Goal: Task Accomplishment & Management: Use online tool/utility

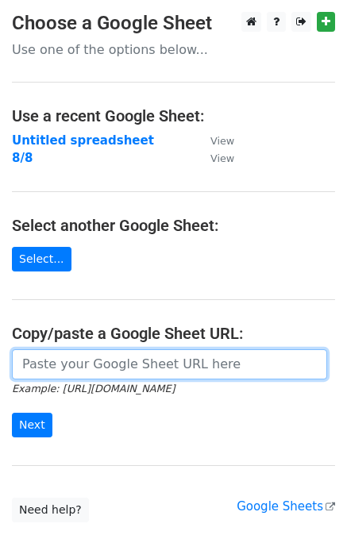
click at [107, 361] on input "url" at bounding box center [169, 364] width 315 height 30
paste input "https://docs.google.com/spreadsheets/d/1ztUsjamuF1tmwTge_nxk1IkO1thlWDXg1YMANd7…"
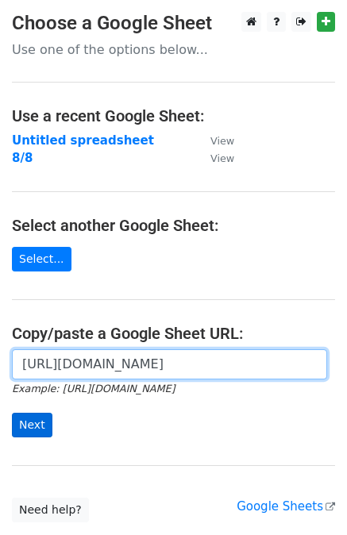
type input "https://docs.google.com/spreadsheets/d/1ztUsjamuF1tmwTge_nxk1IkO1thlWDXg1YMANd7…"
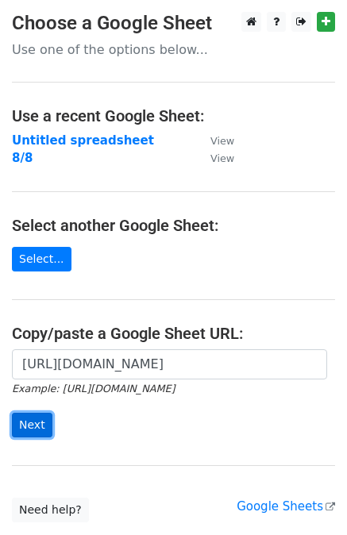
click at [24, 428] on input "Next" at bounding box center [32, 425] width 40 height 25
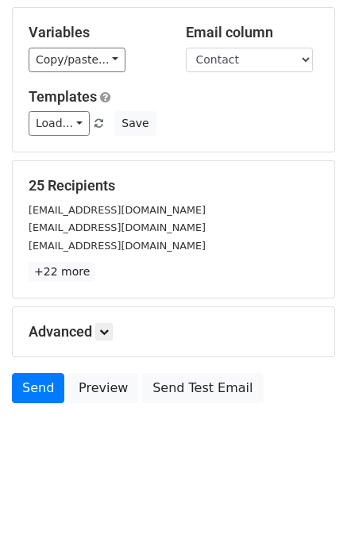
scroll to position [141, 0]
click at [106, 336] on link at bounding box center [103, 331] width 17 height 17
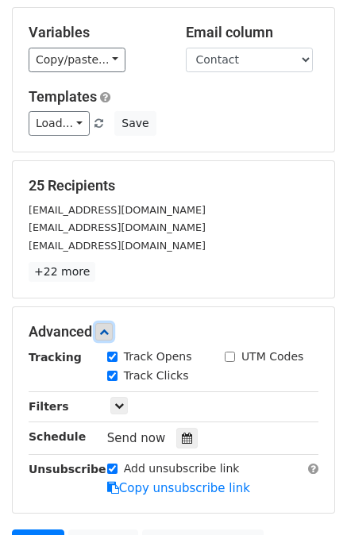
click at [106, 332] on icon at bounding box center [104, 332] width 10 height 10
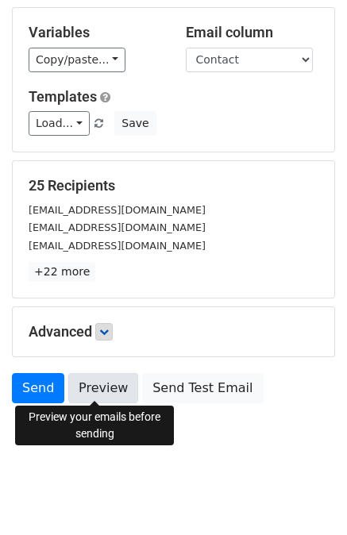
click at [86, 385] on link "Preview" at bounding box center [103, 388] width 70 height 30
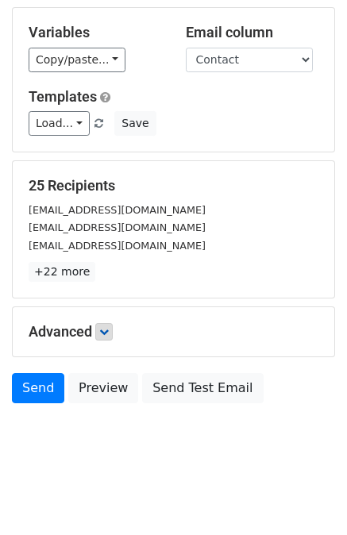
click at [198, 435] on body "New Campaign Daily emails left: 50 Google Sheet: 8/12 1. Write your email in Gm…" at bounding box center [173, 173] width 347 height 604
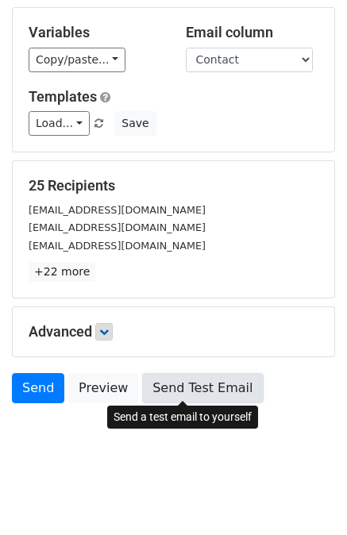
click at [192, 379] on link "Send Test Email" at bounding box center [202, 388] width 121 height 30
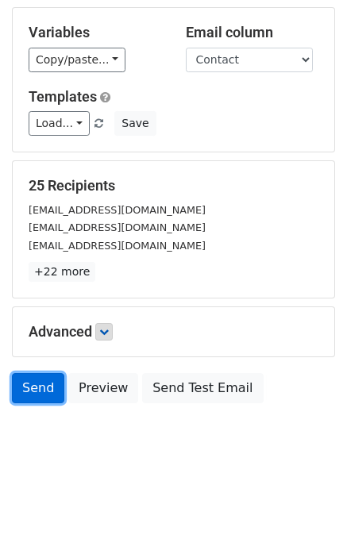
click at [40, 382] on link "Send" at bounding box center [38, 388] width 52 height 30
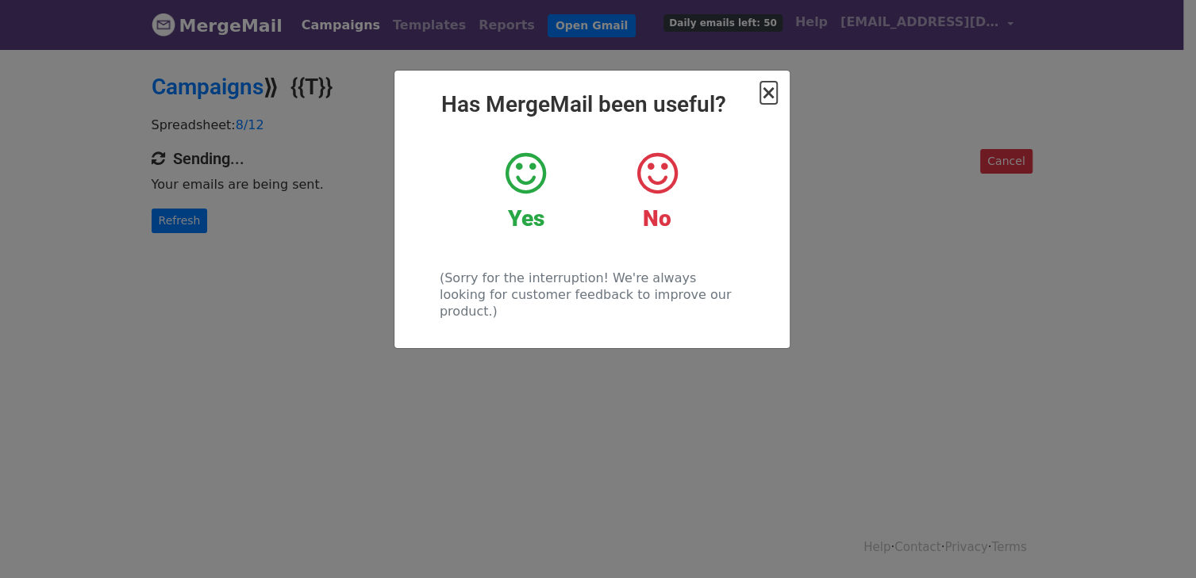
click at [764, 96] on span "×" at bounding box center [768, 93] width 16 height 22
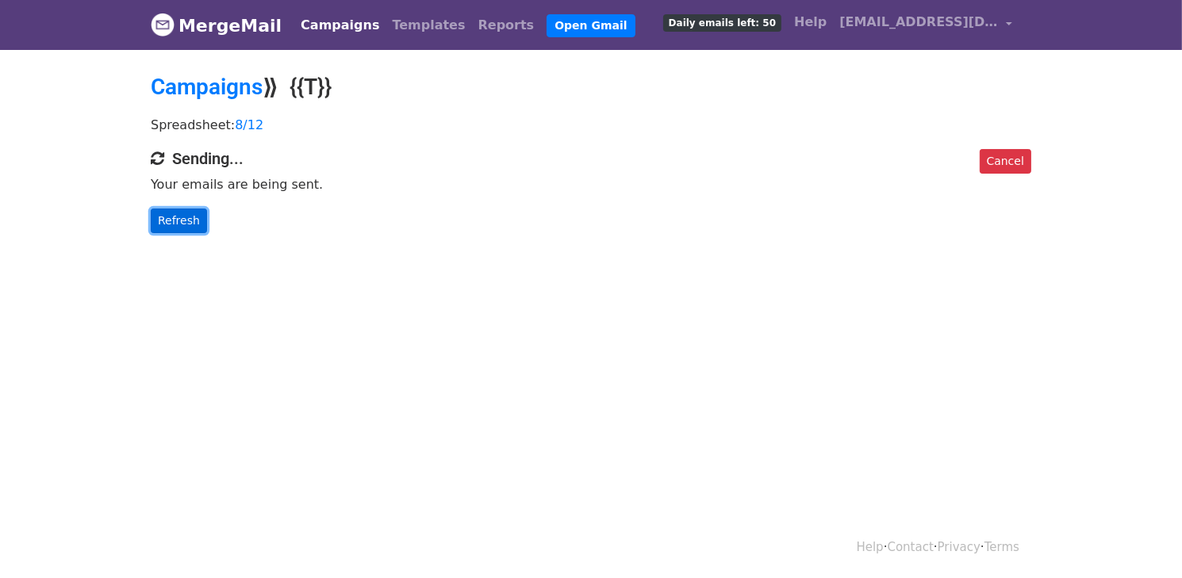
click at [175, 214] on link "Refresh" at bounding box center [179, 221] width 56 height 25
click at [186, 216] on link "Refresh" at bounding box center [179, 221] width 56 height 25
click at [1013, 159] on link "Cancel" at bounding box center [1006, 161] width 52 height 25
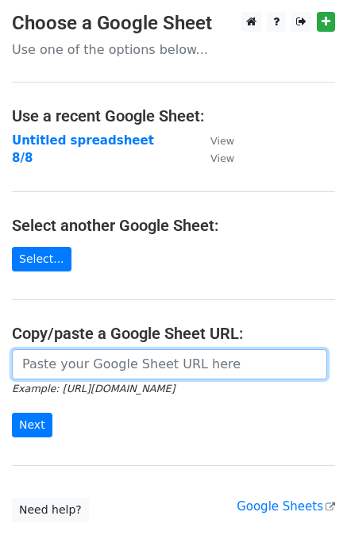
click at [184, 376] on input "url" at bounding box center [169, 364] width 315 height 30
paste input "https://docs.google.com/spreadsheets/d/1ztUsjamuF1tmwTge_nxk1IkO1thlWDXg1YMANd7…"
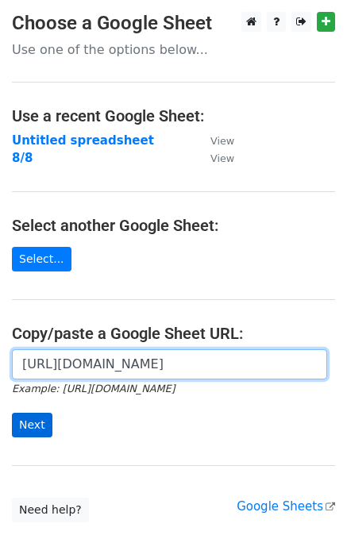
type input "https://docs.google.com/spreadsheets/d/1ztUsjamuF1tmwTge_nxk1IkO1thlWDXg1YMANd7…"
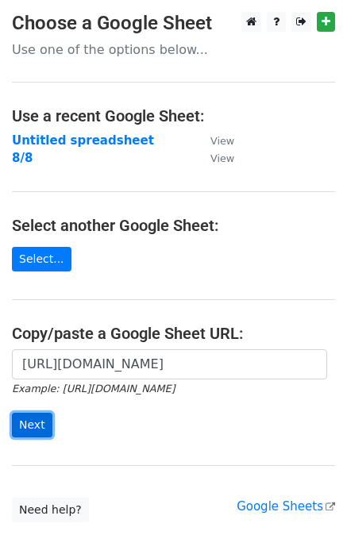
click at [21, 421] on input "Next" at bounding box center [32, 425] width 40 height 25
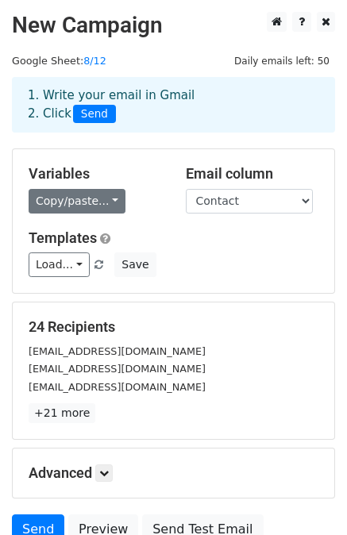
scroll to position [141, 0]
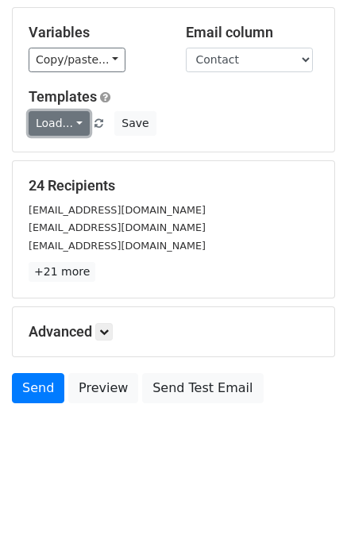
click at [64, 113] on link "Load..." at bounding box center [59, 123] width 61 height 25
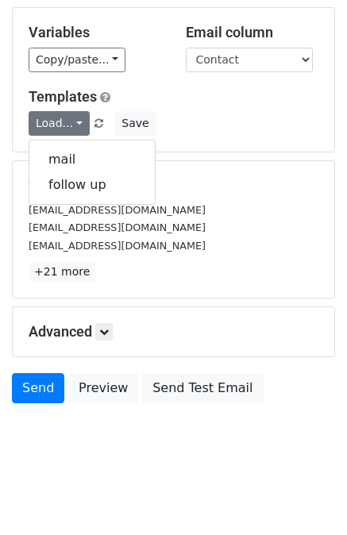
click at [182, 111] on div "Load... mail follow up Save" at bounding box center [173, 123] width 313 height 25
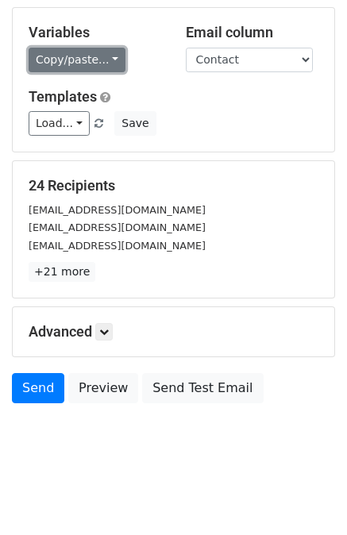
click at [63, 65] on link "Copy/paste..." at bounding box center [77, 60] width 97 height 25
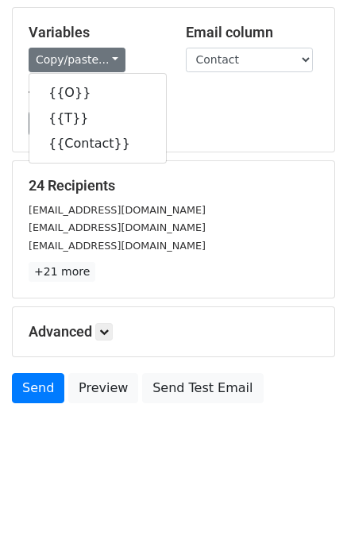
click at [230, 161] on div "24 Recipients info@excelremodeling.com information@remodelingdesigns.com info@N…" at bounding box center [173, 229] width 321 height 136
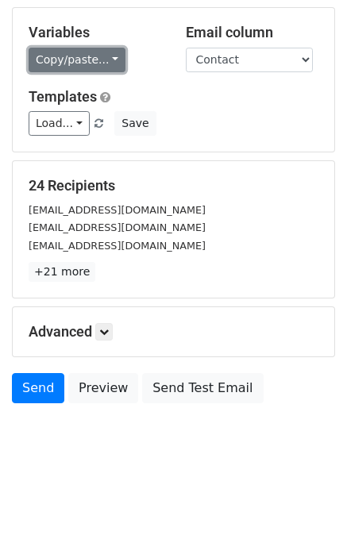
click at [73, 67] on link "Copy/paste..." at bounding box center [77, 60] width 97 height 25
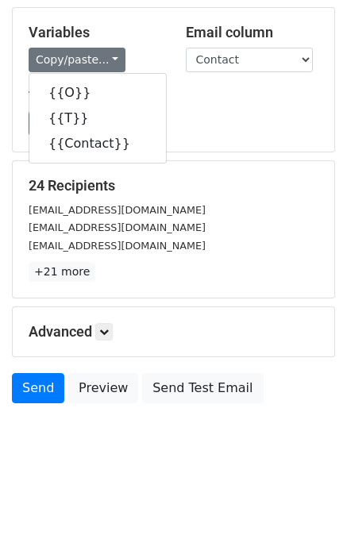
click at [229, 108] on div "Templates Load... mail follow up Save" at bounding box center [173, 112] width 313 height 48
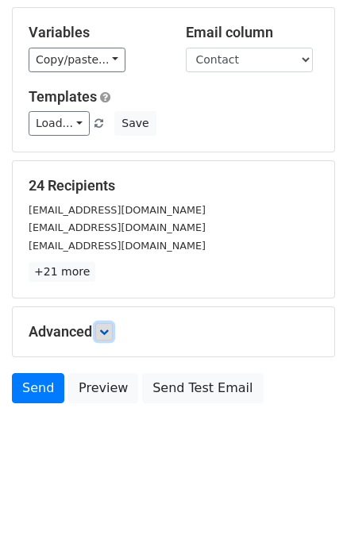
click at [103, 331] on icon at bounding box center [104, 332] width 10 height 10
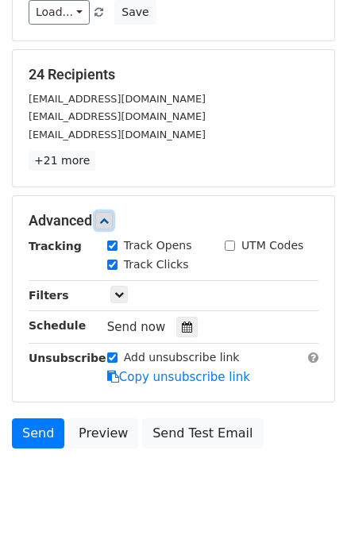
scroll to position [259, 0]
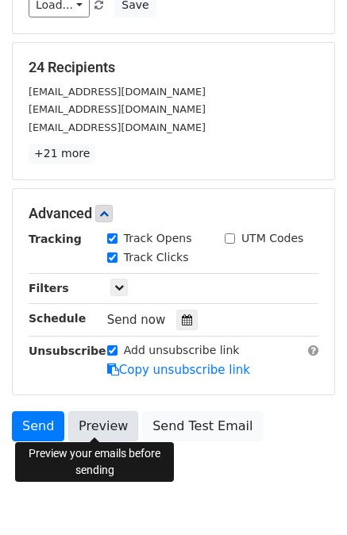
click at [98, 418] on link "Preview" at bounding box center [103, 426] width 70 height 30
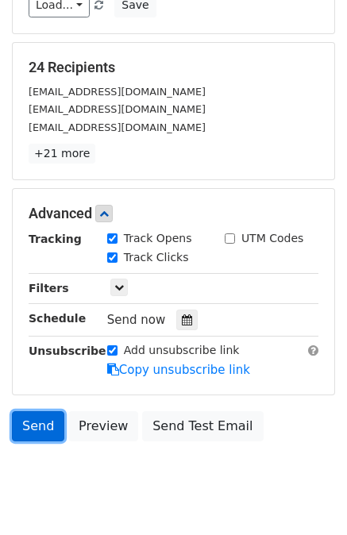
click at [35, 422] on link "Send" at bounding box center [38, 426] width 52 height 30
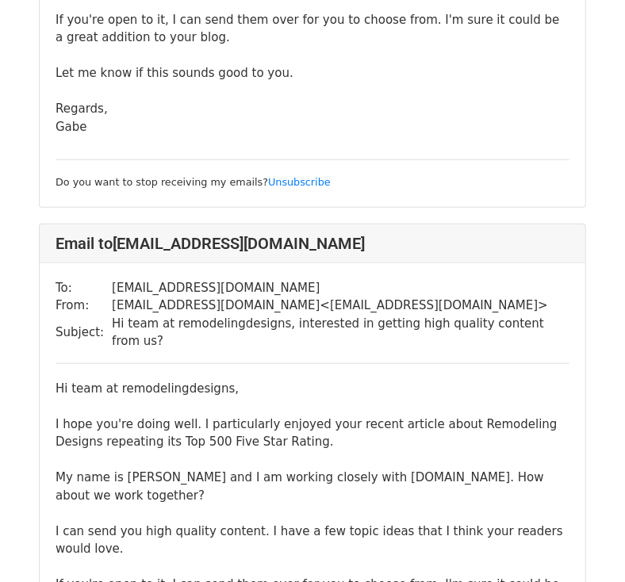
scroll to position [508, 0]
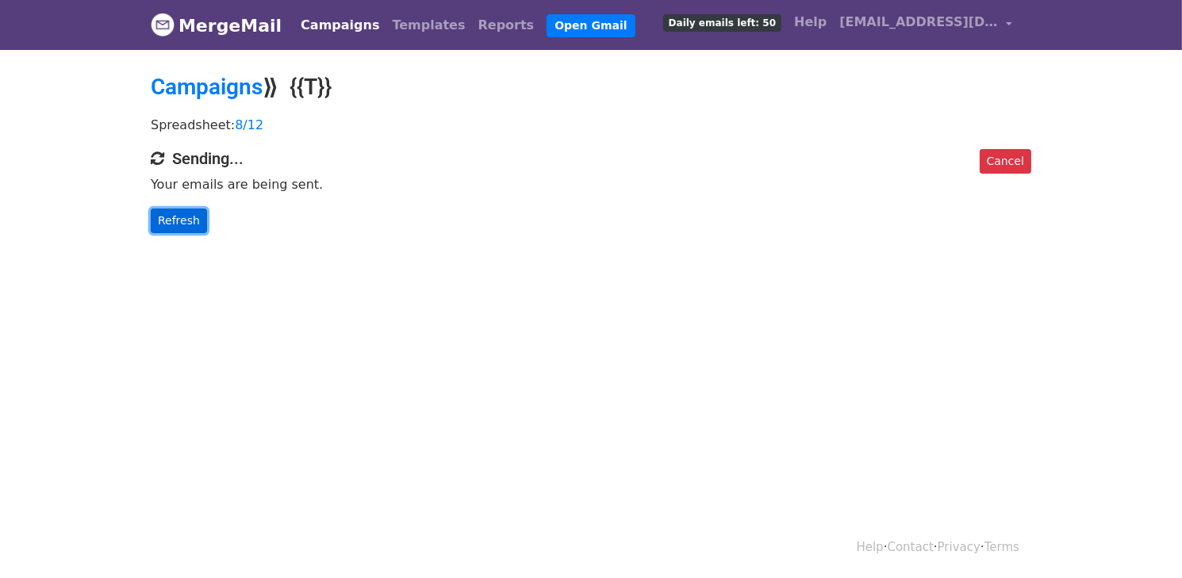
click at [184, 227] on link "Refresh" at bounding box center [179, 221] width 56 height 25
drag, startPoint x: 1002, startPoint y: 168, endPoint x: 674, endPoint y: 79, distance: 339.7
click at [1002, 168] on link "Cancel" at bounding box center [1006, 161] width 52 height 25
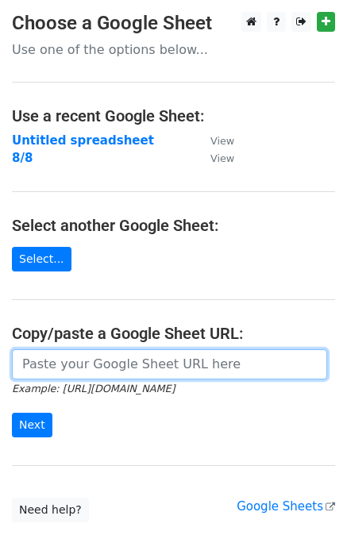
click at [79, 349] on input "url" at bounding box center [169, 364] width 315 height 30
paste input "https://docs.google.com/spreadsheets/d/1ztUsjamuF1tmwTge_nxk1IkO1thlWDXg1YMANd7…"
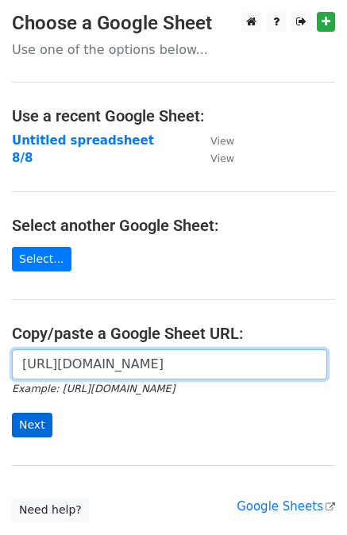
type input "https://docs.google.com/spreadsheets/d/1ztUsjamuF1tmwTge_nxk1IkO1thlWDXg1YMANd7…"
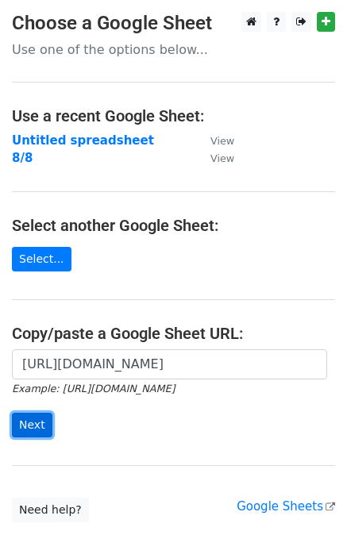
click at [21, 420] on input "Next" at bounding box center [32, 425] width 40 height 25
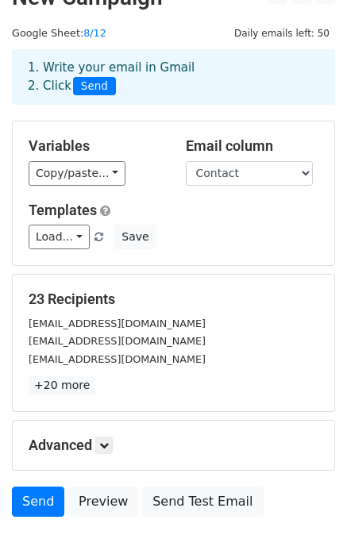
click at [180, 328] on small "information@remodelingdesigns.com" at bounding box center [117, 323] width 177 height 12
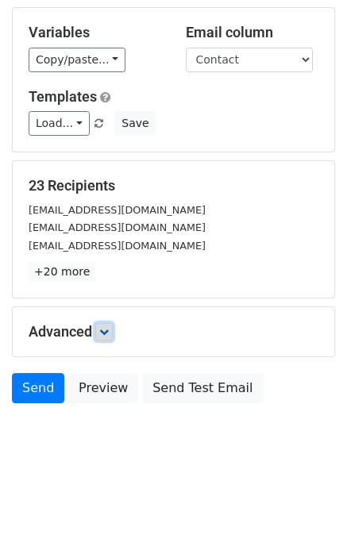
click at [107, 331] on icon at bounding box center [104, 332] width 10 height 10
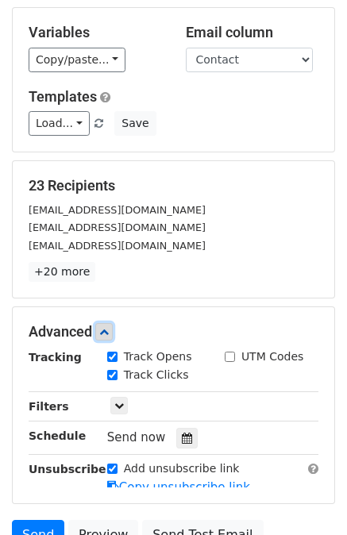
click at [107, 330] on icon at bounding box center [104, 332] width 10 height 10
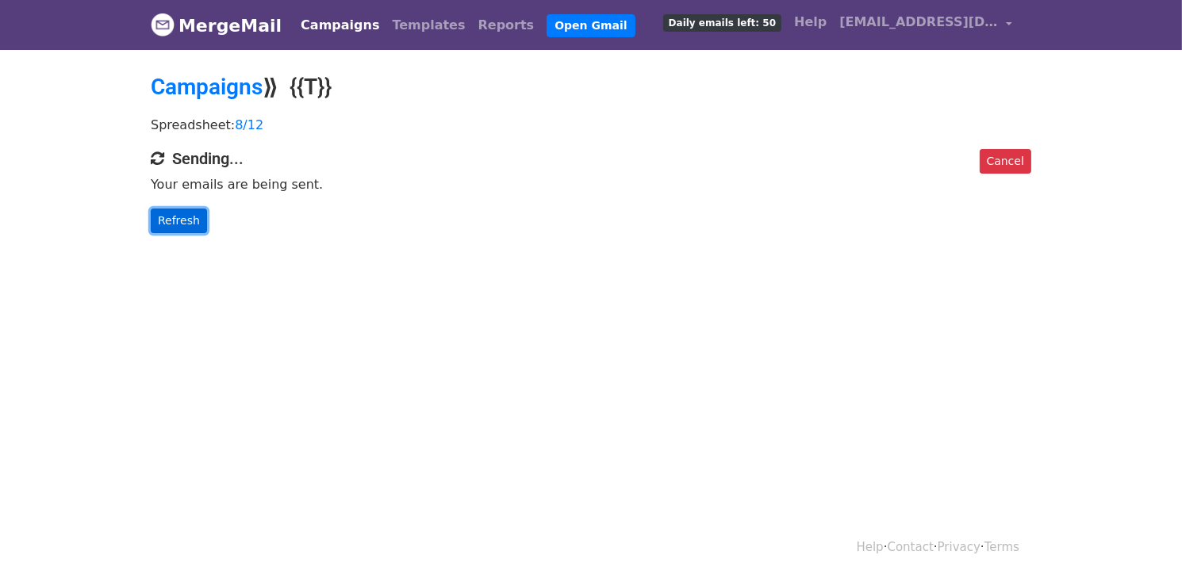
click at [182, 220] on link "Refresh" at bounding box center [179, 221] width 56 height 25
click at [1012, 158] on link "Cancel" at bounding box center [1006, 161] width 52 height 25
